Goal: Book appointment/travel/reservation

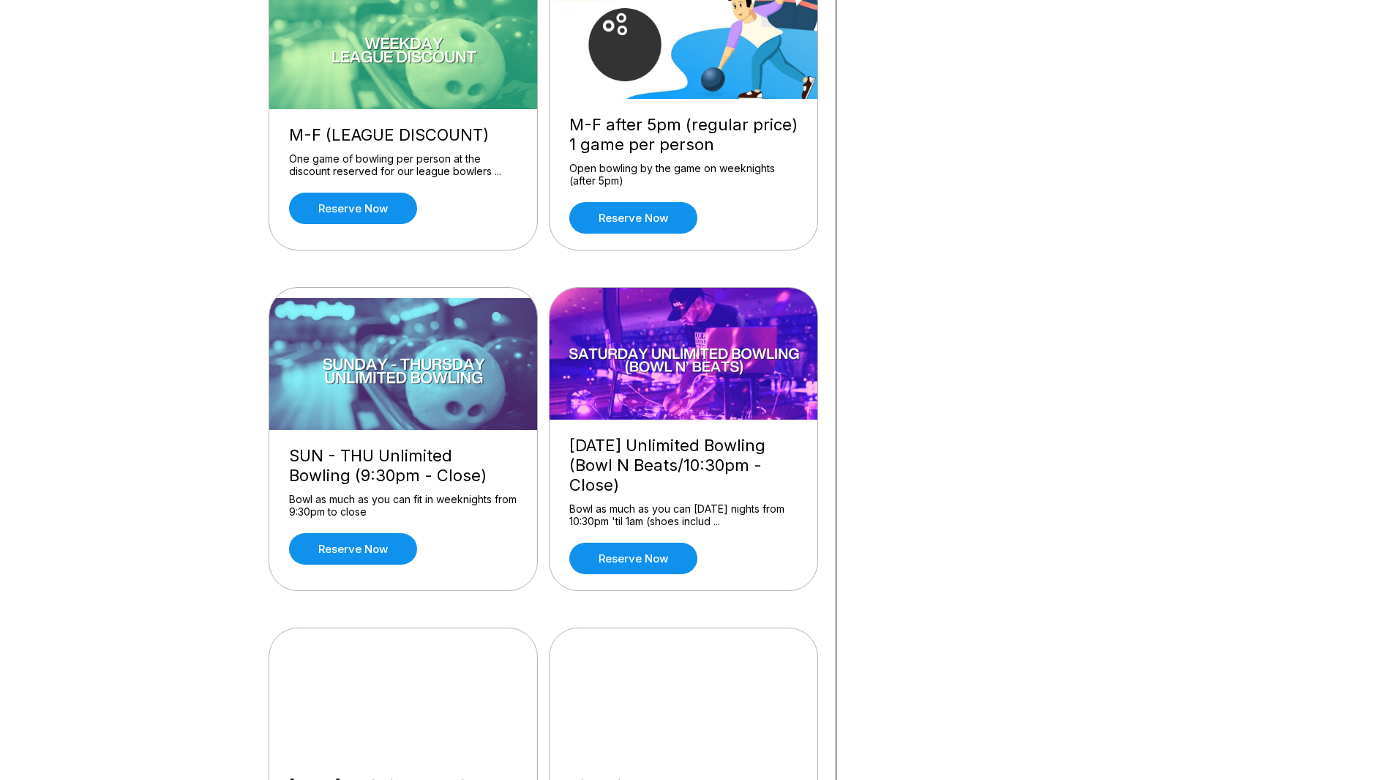
scroll to position [73, 0]
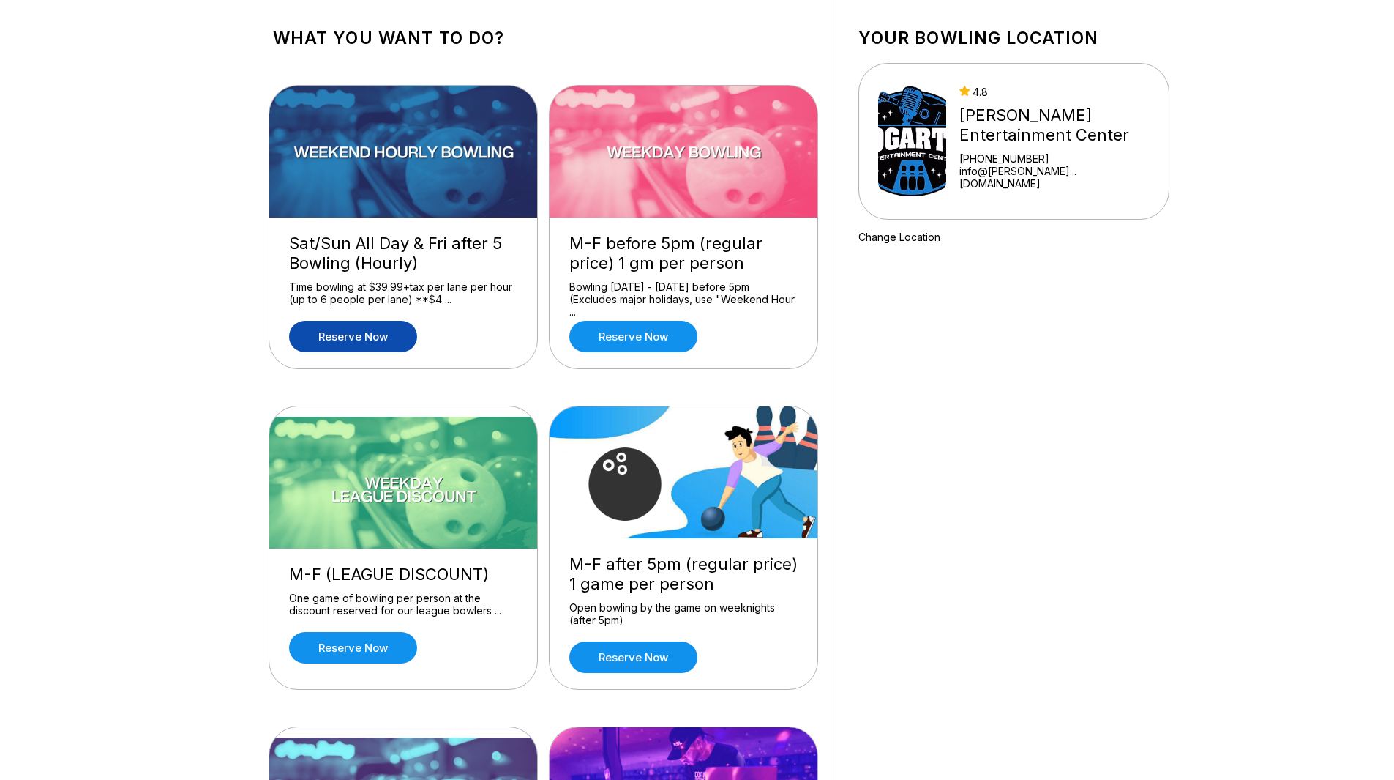
click at [388, 330] on link "Reserve now" at bounding box center [353, 336] width 128 height 31
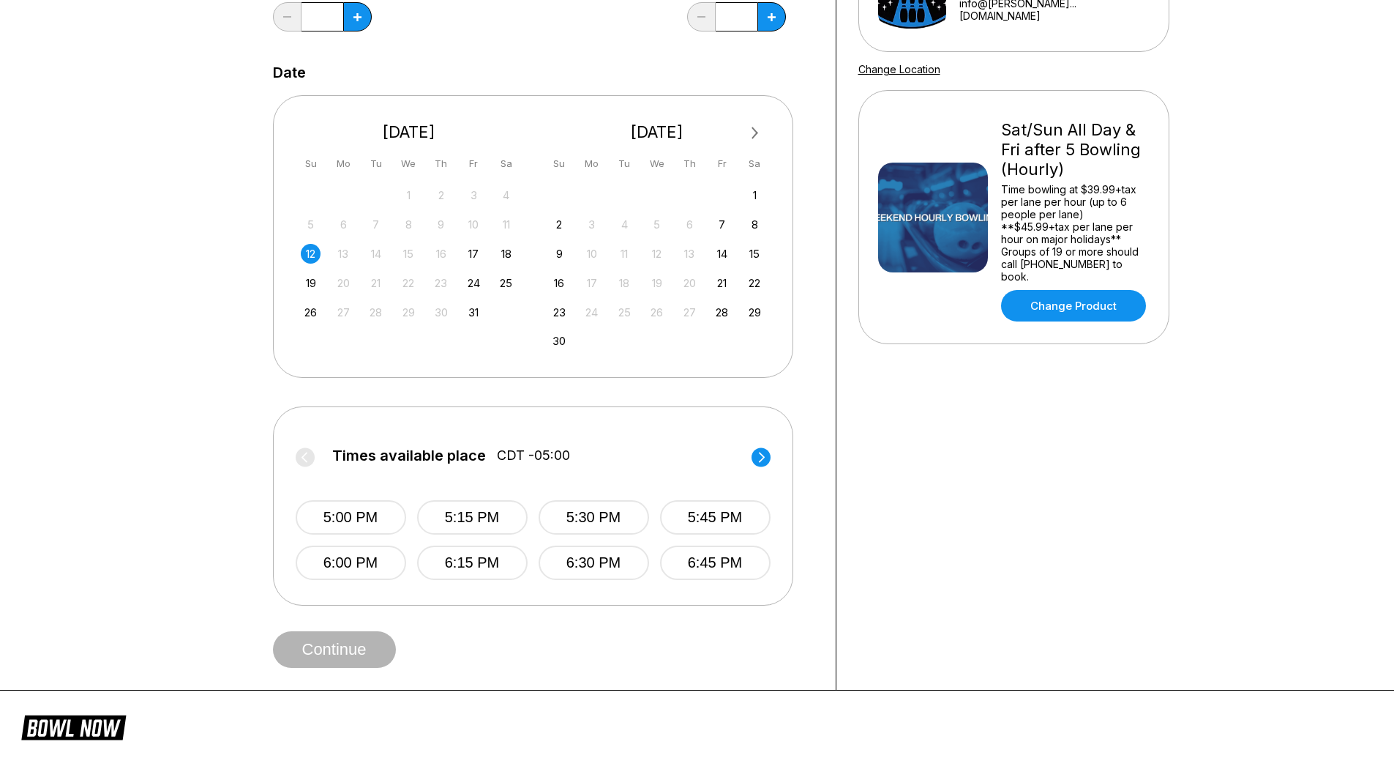
scroll to position [293, 0]
